Goal: Task Accomplishment & Management: Use online tool/utility

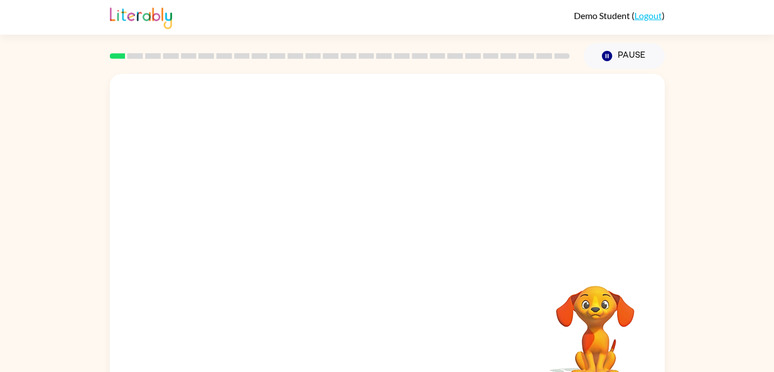
click at [355, 207] on div at bounding box center [387, 168] width 555 height 188
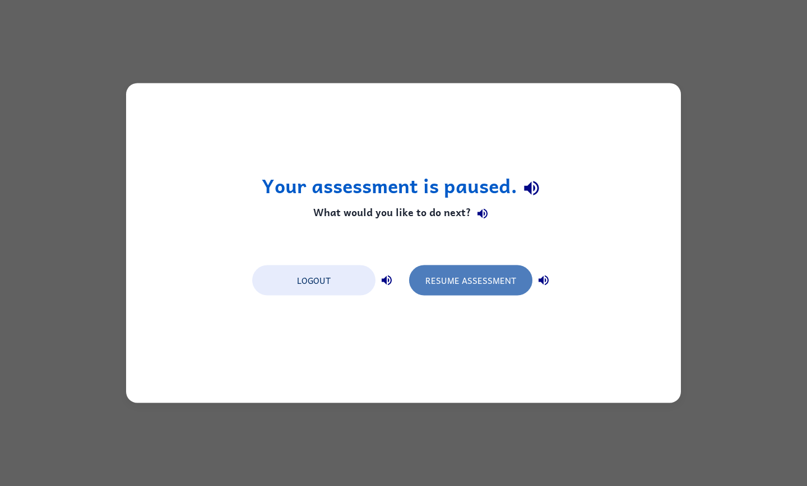
click at [468, 279] on button "Resume Assessment" at bounding box center [470, 281] width 123 height 30
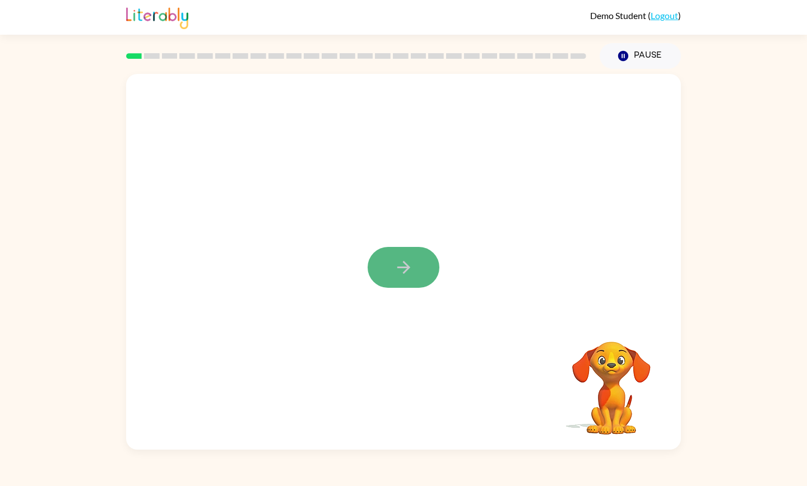
click at [405, 267] on icon "button" at bounding box center [404, 268] width 20 height 20
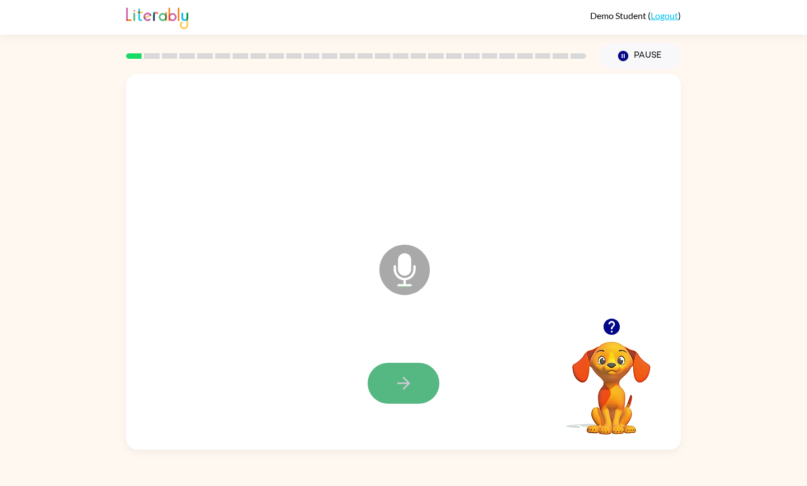
click at [409, 371] on icon "button" at bounding box center [404, 384] width 20 height 20
click at [399, 371] on icon "button" at bounding box center [404, 384] width 20 height 20
click at [402, 371] on icon "button" at bounding box center [404, 384] width 20 height 20
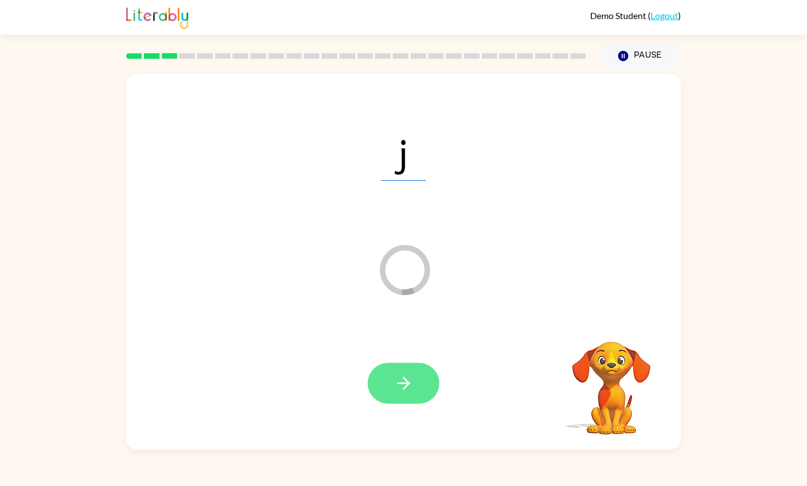
click at [394, 371] on icon "button" at bounding box center [404, 384] width 20 height 20
click at [403, 371] on icon "button" at bounding box center [404, 384] width 20 height 20
click at [399, 371] on icon "button" at bounding box center [404, 384] width 20 height 20
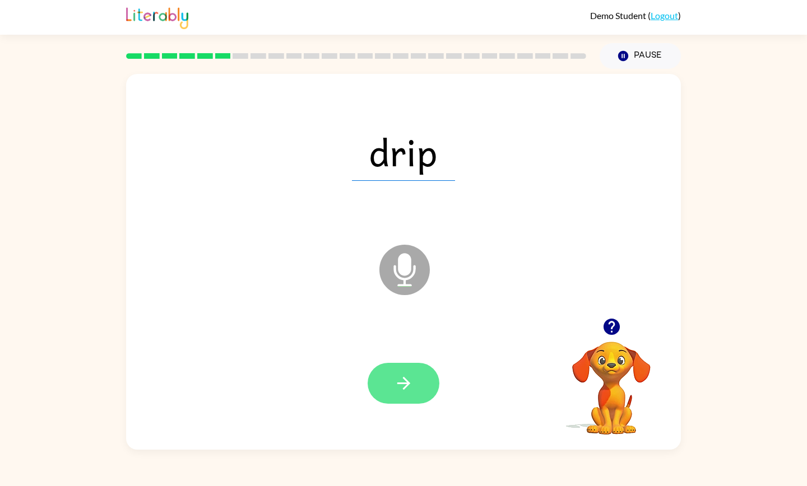
click at [401, 371] on icon "button" at bounding box center [403, 383] width 13 height 13
click at [405, 371] on icon "button" at bounding box center [403, 383] width 13 height 13
click at [397, 371] on icon "button" at bounding box center [404, 384] width 20 height 20
click at [404, 371] on icon "button" at bounding box center [403, 383] width 13 height 13
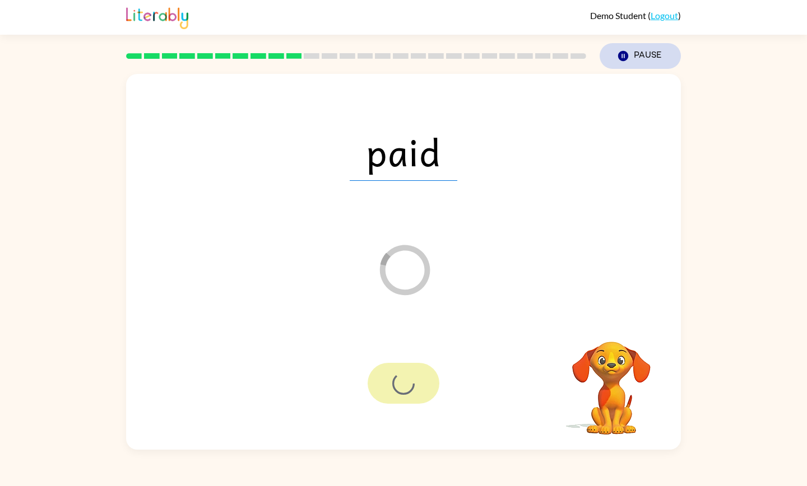
click at [648, 51] on button "Pause Pause" at bounding box center [639, 56] width 81 height 26
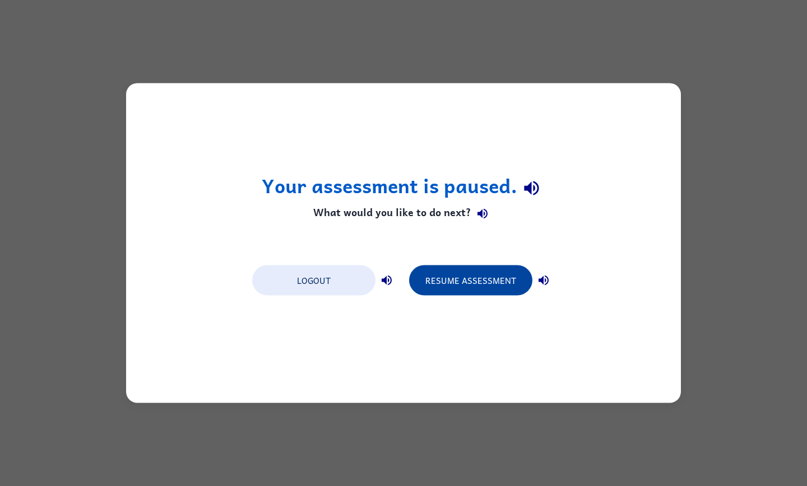
click at [458, 281] on button "Resume Assessment" at bounding box center [470, 281] width 123 height 30
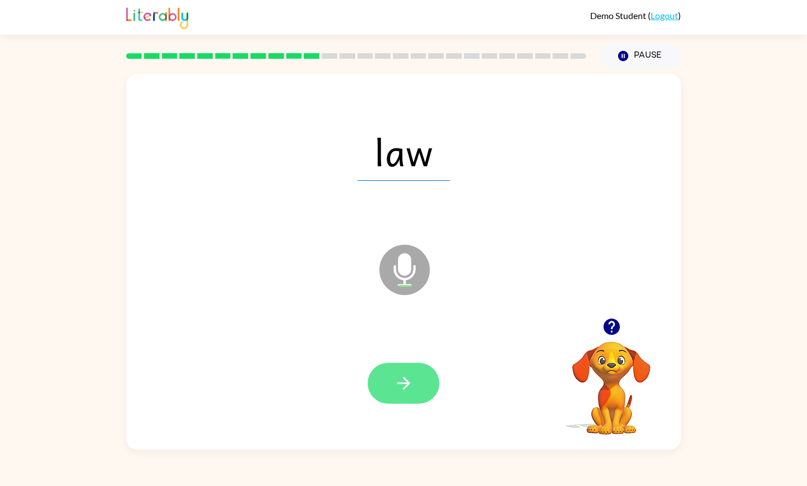
click at [391, 371] on button "button" at bounding box center [403, 383] width 72 height 41
click at [407, 371] on icon "button" at bounding box center [403, 383] width 13 height 13
click at [399, 371] on icon "button" at bounding box center [404, 384] width 20 height 20
click at [405, 371] on icon "button" at bounding box center [404, 384] width 20 height 20
click at [404, 371] on icon "button" at bounding box center [403, 383] width 13 height 13
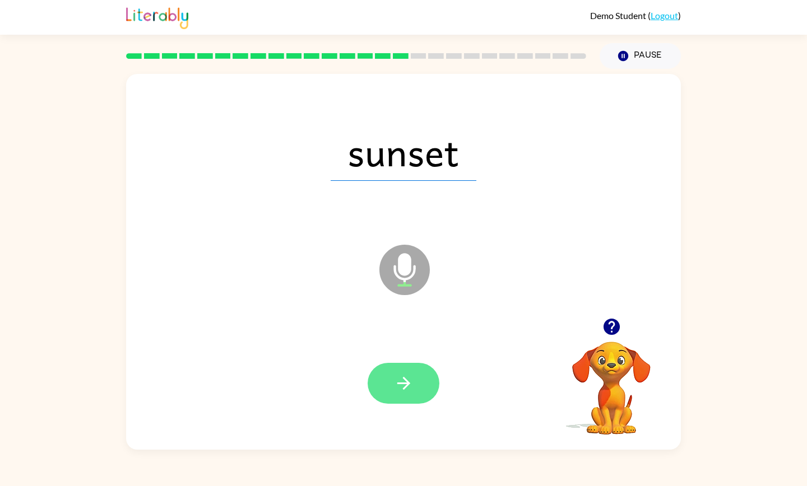
click at [399, 371] on icon "button" at bounding box center [404, 384] width 20 height 20
click at [402, 371] on icon "button" at bounding box center [404, 384] width 20 height 20
click at [408, 371] on icon "button" at bounding box center [403, 383] width 13 height 13
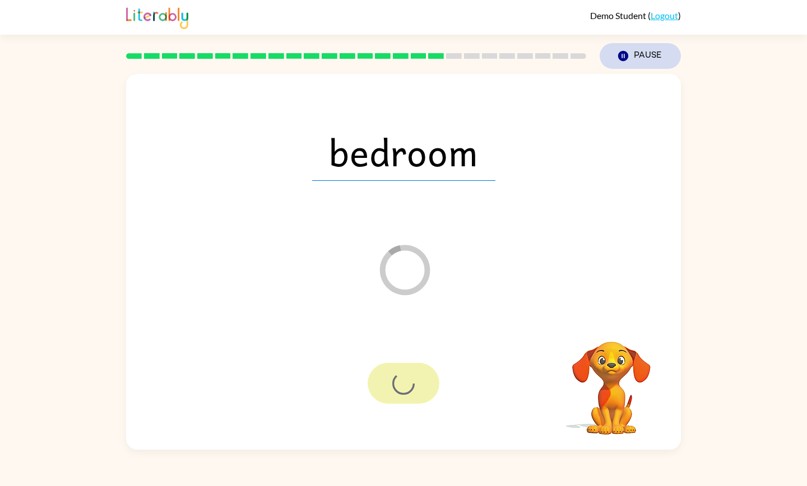
click at [640, 56] on button "Pause Pause" at bounding box center [639, 56] width 81 height 26
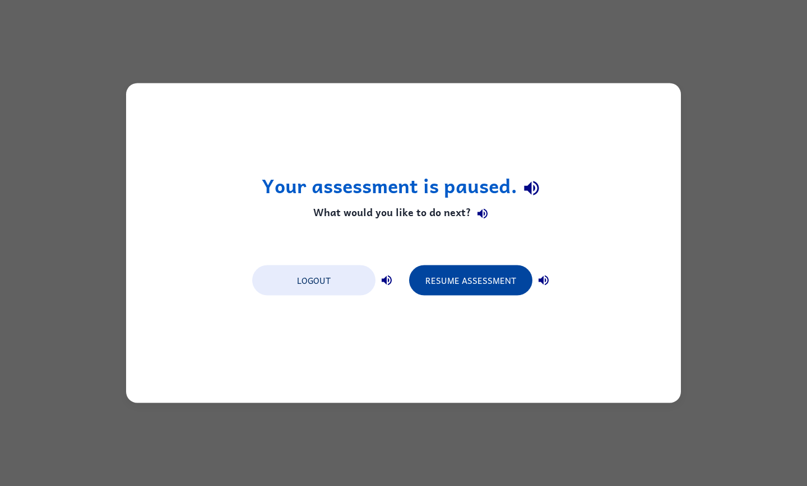
click at [480, 279] on button "Resume Assessment" at bounding box center [470, 281] width 123 height 30
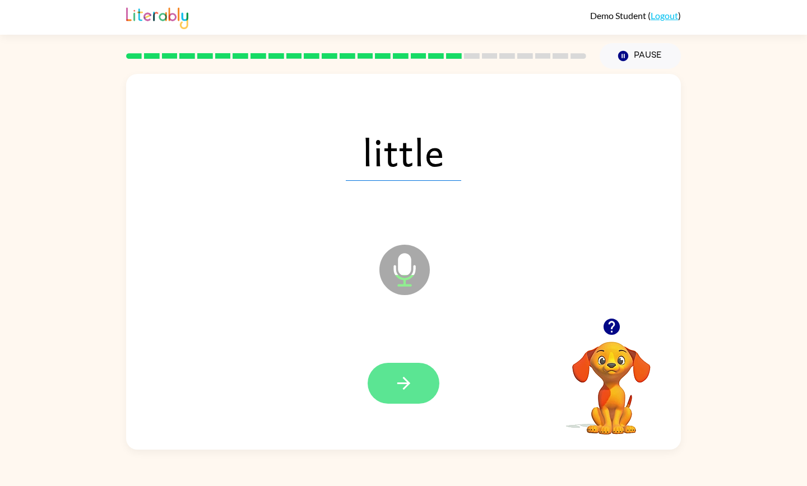
click at [394, 371] on icon "button" at bounding box center [404, 384] width 20 height 20
click at [402, 371] on icon "button" at bounding box center [404, 384] width 20 height 20
click at [398, 371] on icon "button" at bounding box center [404, 384] width 20 height 20
click at [399, 371] on icon "button" at bounding box center [404, 384] width 20 height 20
click at [404, 371] on icon "button" at bounding box center [404, 384] width 20 height 20
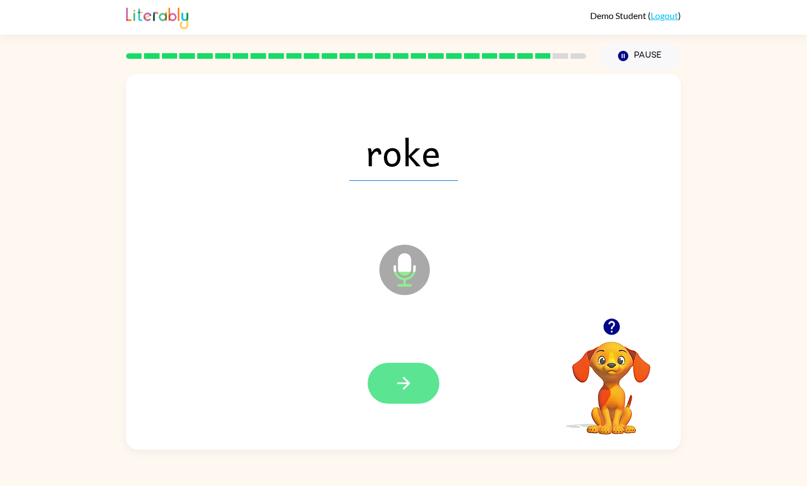
click at [402, 371] on icon "button" at bounding box center [404, 384] width 20 height 20
click at [399, 371] on icon "button" at bounding box center [404, 384] width 20 height 20
